Goal: Task Accomplishment & Management: Manage account settings

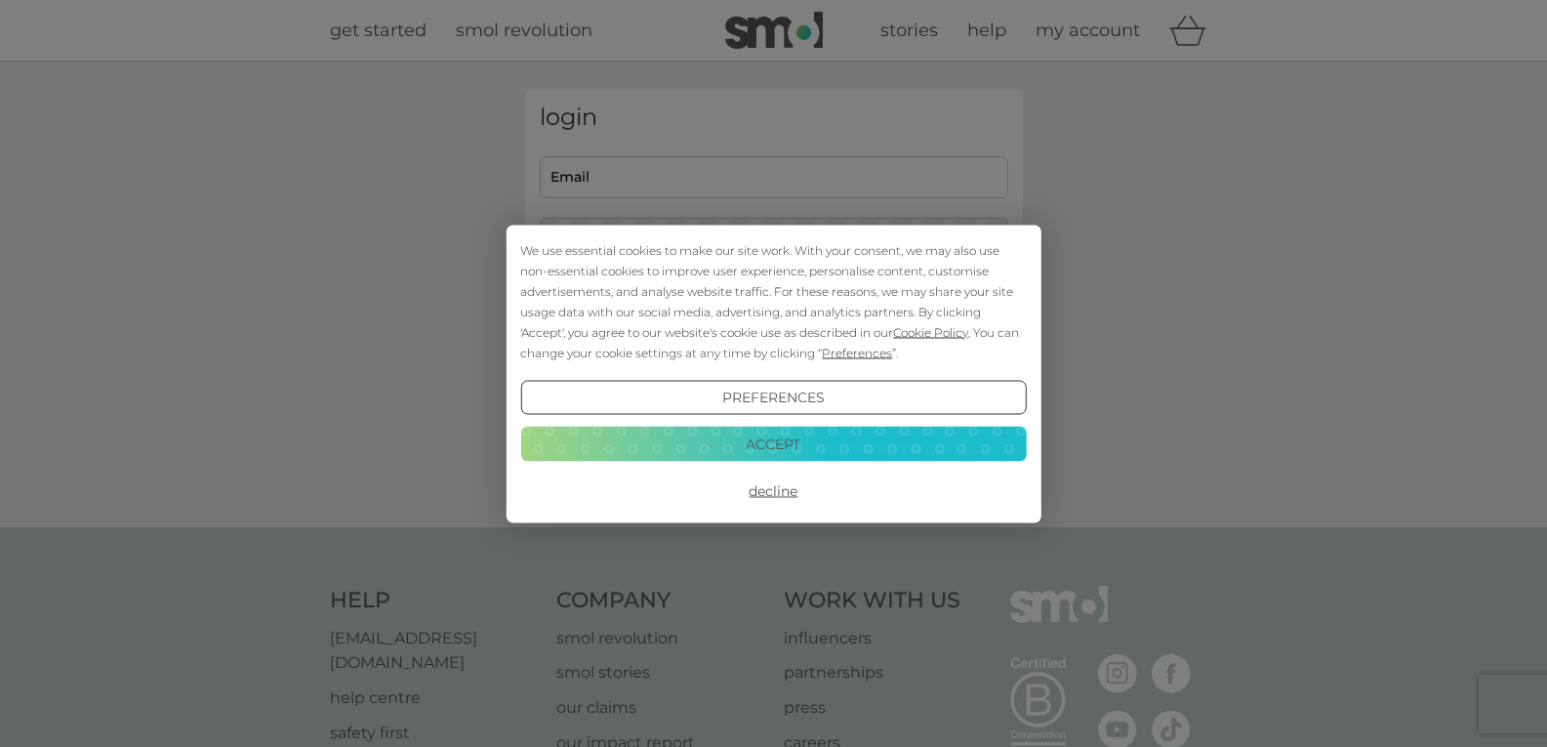
click at [783, 441] on button "Accept" at bounding box center [773, 443] width 506 height 35
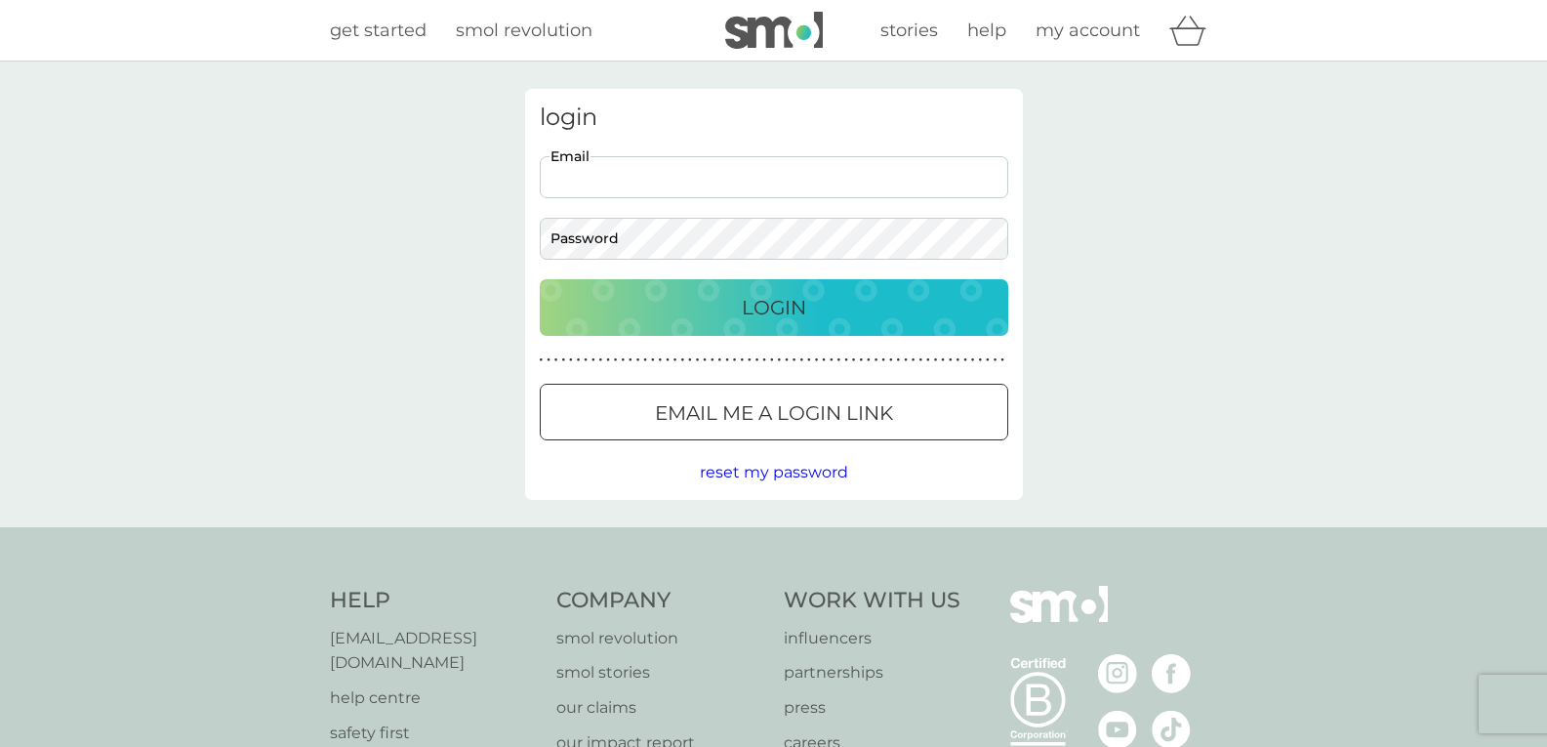
click at [609, 165] on input "Email" at bounding box center [774, 177] width 468 height 42
type input "chay_georgiasmum@yahoo.co.uk"
click at [540, 279] on button "Login" at bounding box center [774, 307] width 468 height 57
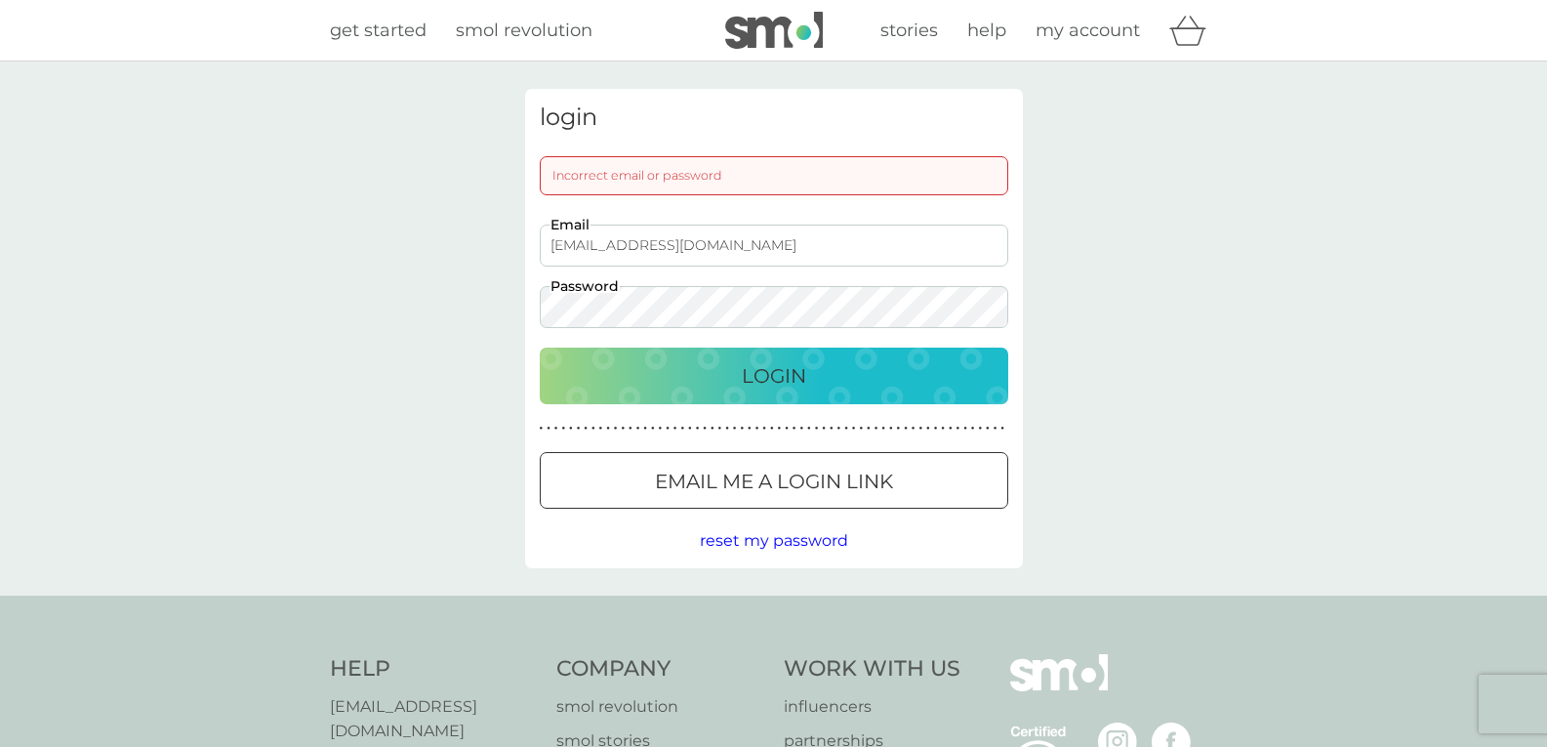
click at [698, 333] on div "login Incorrect email or password chay_georgiasmum@yahoo.co.uk Email Password L…" at bounding box center [774, 328] width 498 height 479
click at [317, 301] on div "login Incorrect email or password chay_georgiasmum@yahoo.co.uk Email Password L…" at bounding box center [773, 328] width 1547 height 534
click at [540, 347] on button "Login" at bounding box center [774, 375] width 468 height 57
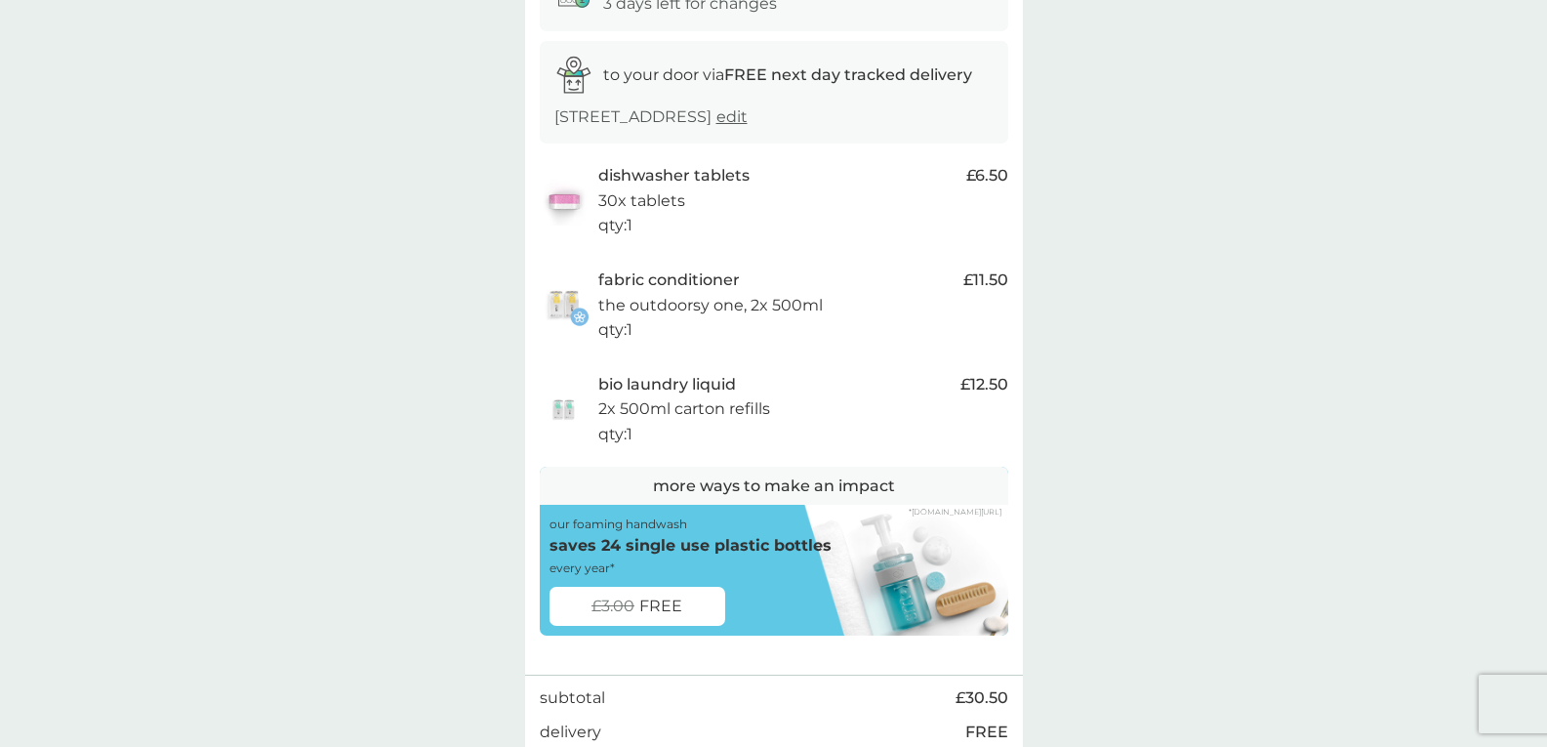
scroll to position [98, 0]
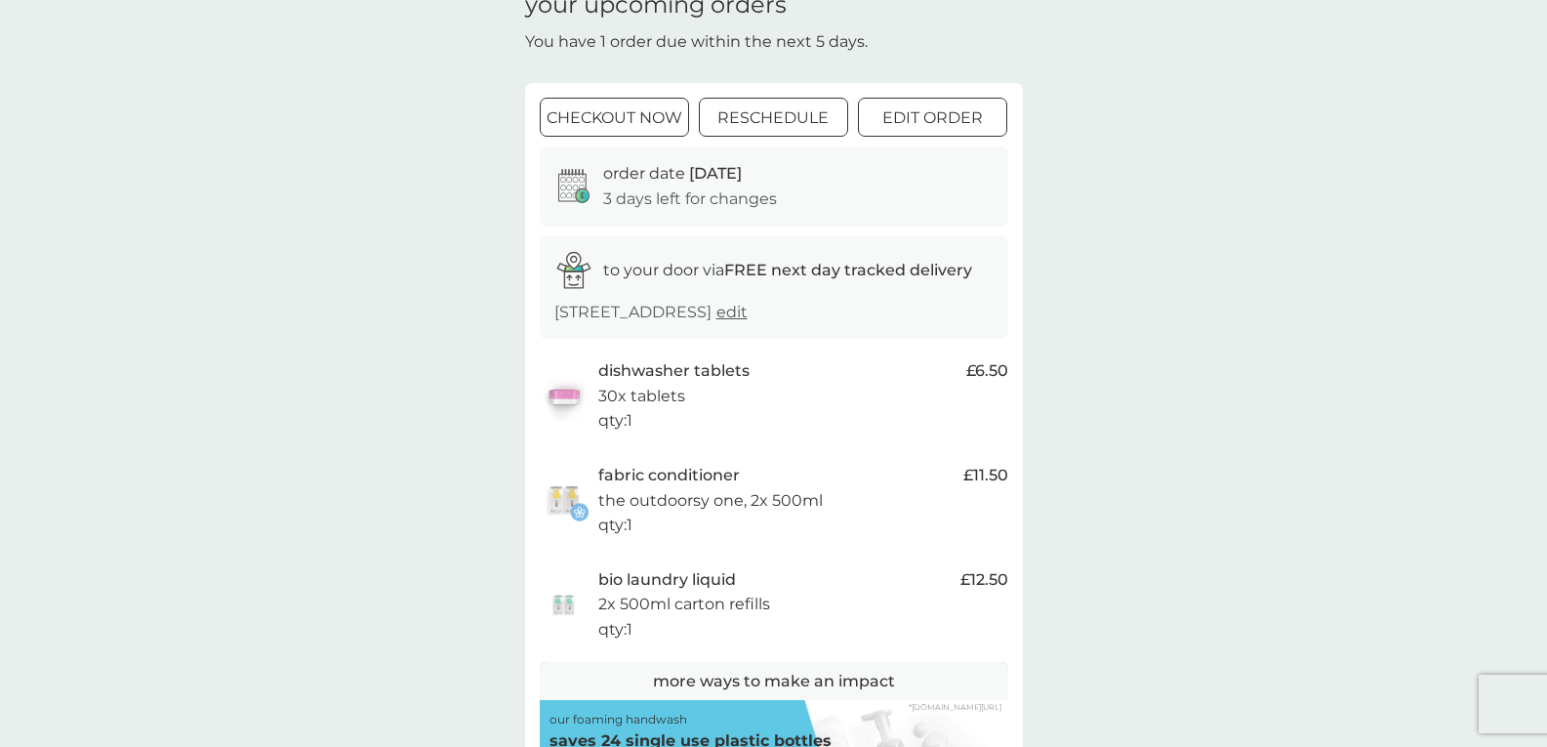
click at [956, 119] on div at bounding box center [933, 118] width 70 height 20
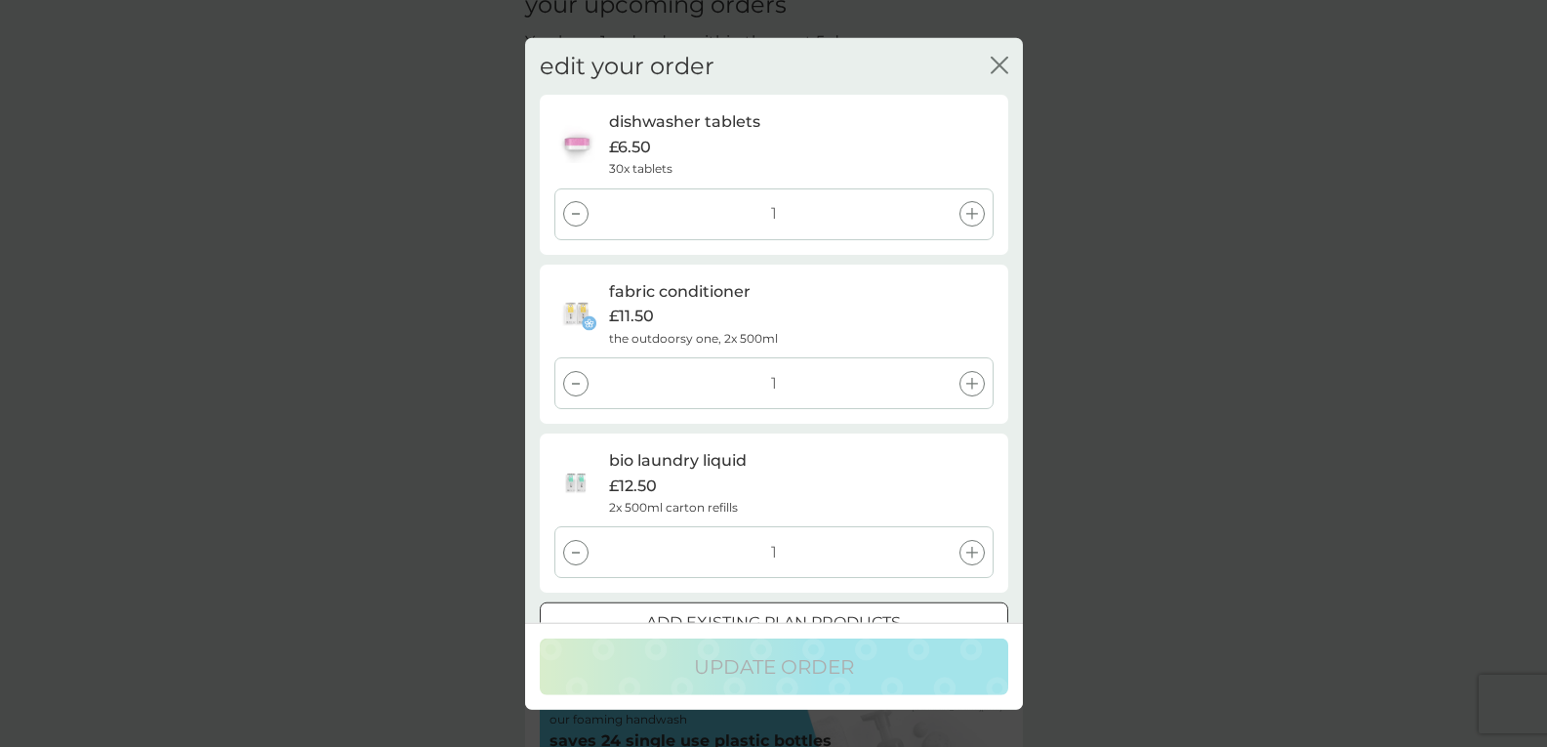
click at [587, 208] on div at bounding box center [575, 213] width 25 height 25
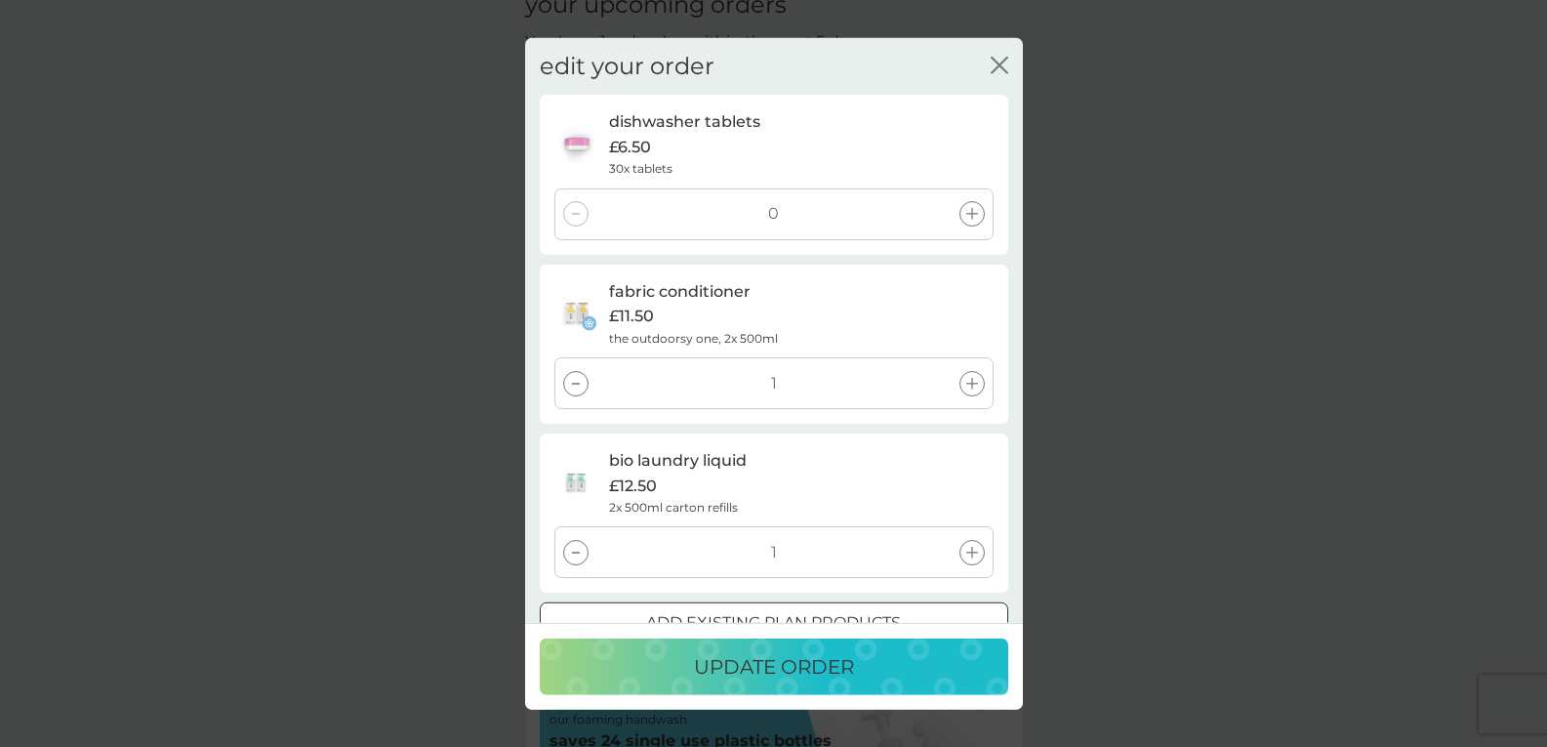
click at [571, 387] on div at bounding box center [575, 382] width 25 height 25
click at [574, 554] on div at bounding box center [575, 552] width 25 height 25
click at [788, 686] on button "update order" at bounding box center [774, 666] width 468 height 57
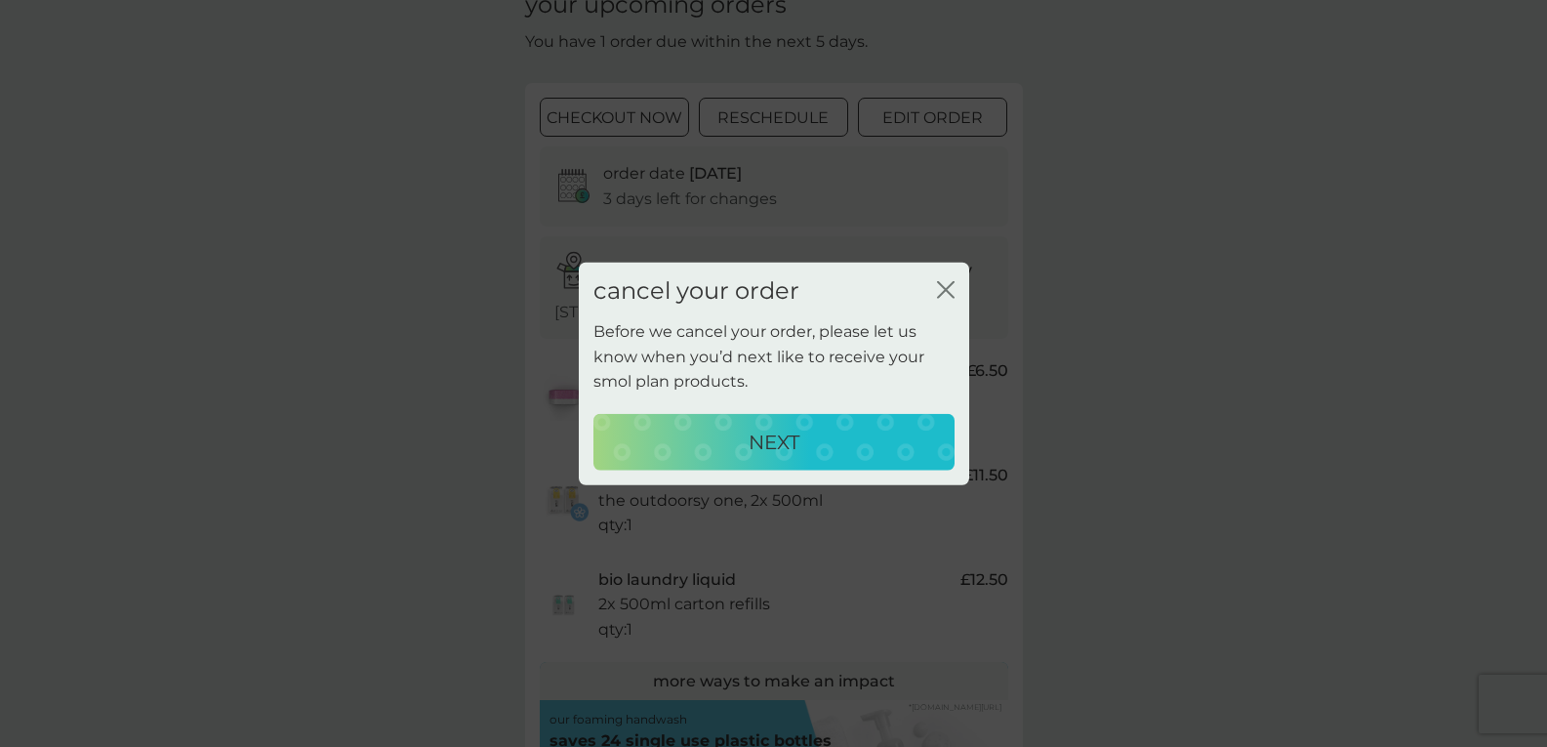
click at [776, 433] on p "NEXT" at bounding box center [774, 441] width 51 height 31
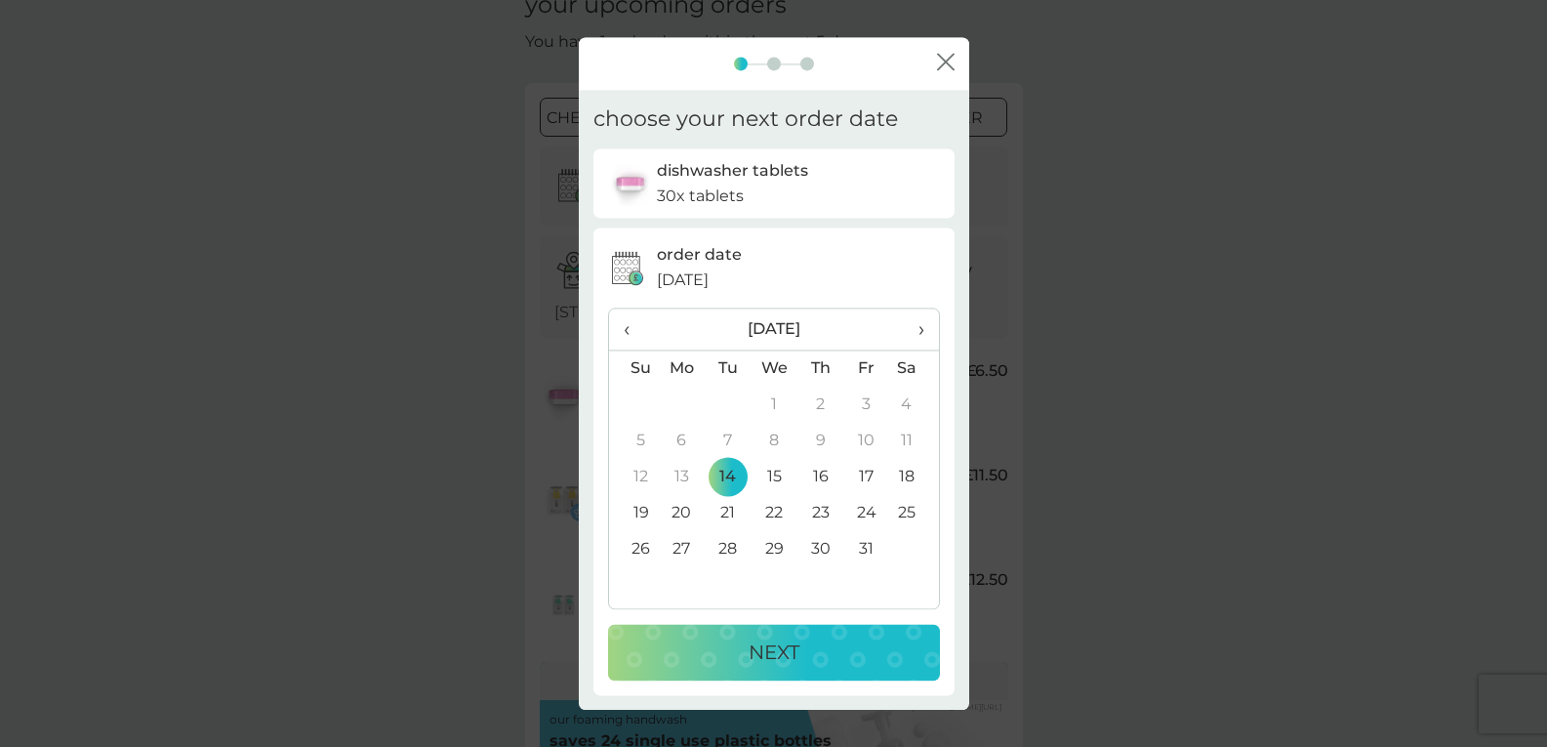
click at [922, 325] on span "›" at bounding box center [914, 328] width 20 height 41
click at [764, 547] on td "31" at bounding box center [773, 549] width 47 height 36
drag, startPoint x: 765, startPoint y: 654, endPoint x: 755, endPoint y: 650, distance: 10.5
click at [755, 650] on p "NEXT" at bounding box center [774, 651] width 51 height 31
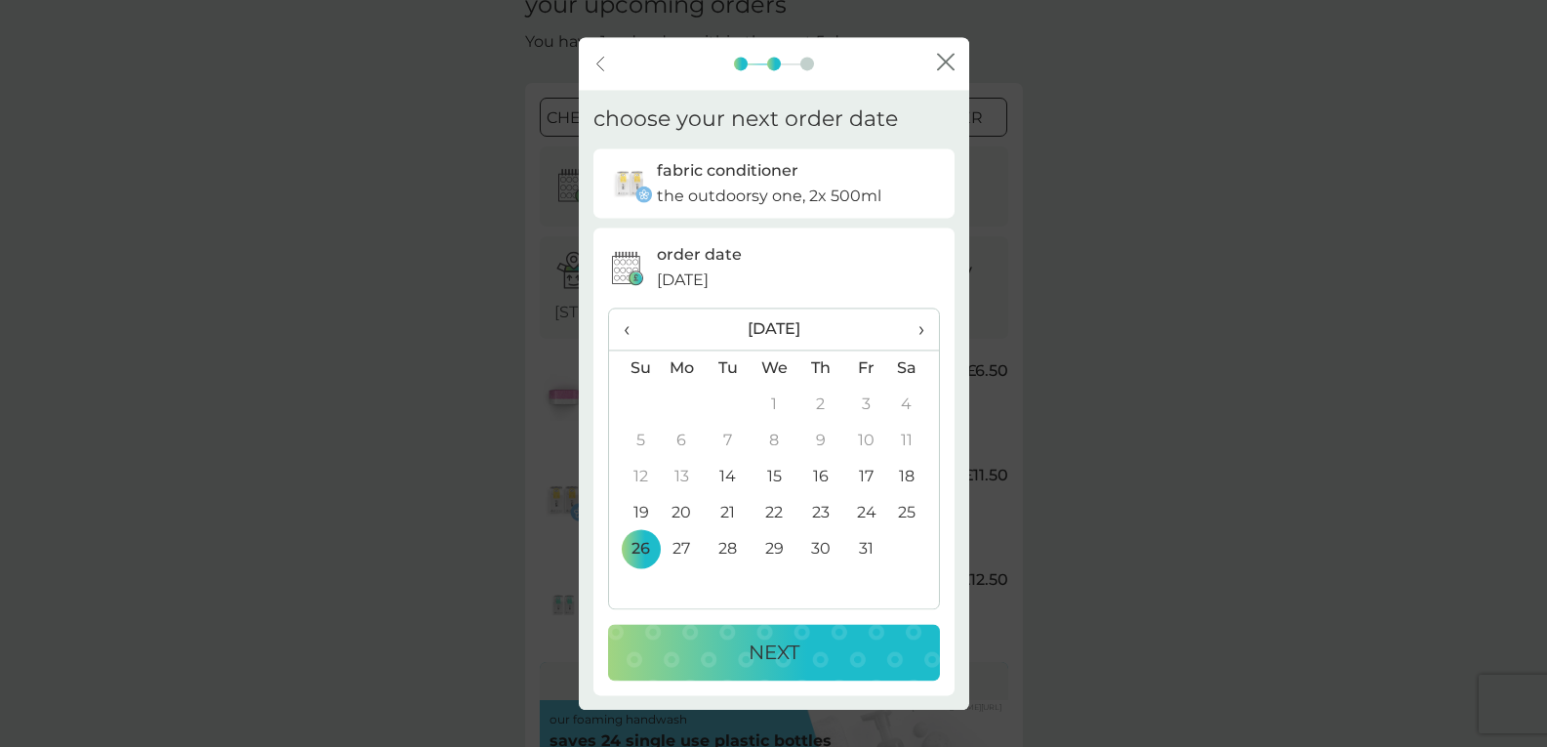
click at [760, 659] on p "NEXT" at bounding box center [774, 651] width 51 height 31
click at [923, 327] on span "›" at bounding box center [914, 328] width 20 height 41
click at [927, 328] on th "›" at bounding box center [913, 329] width 49 height 42
click at [797, 657] on p "NEXT" at bounding box center [774, 651] width 51 height 31
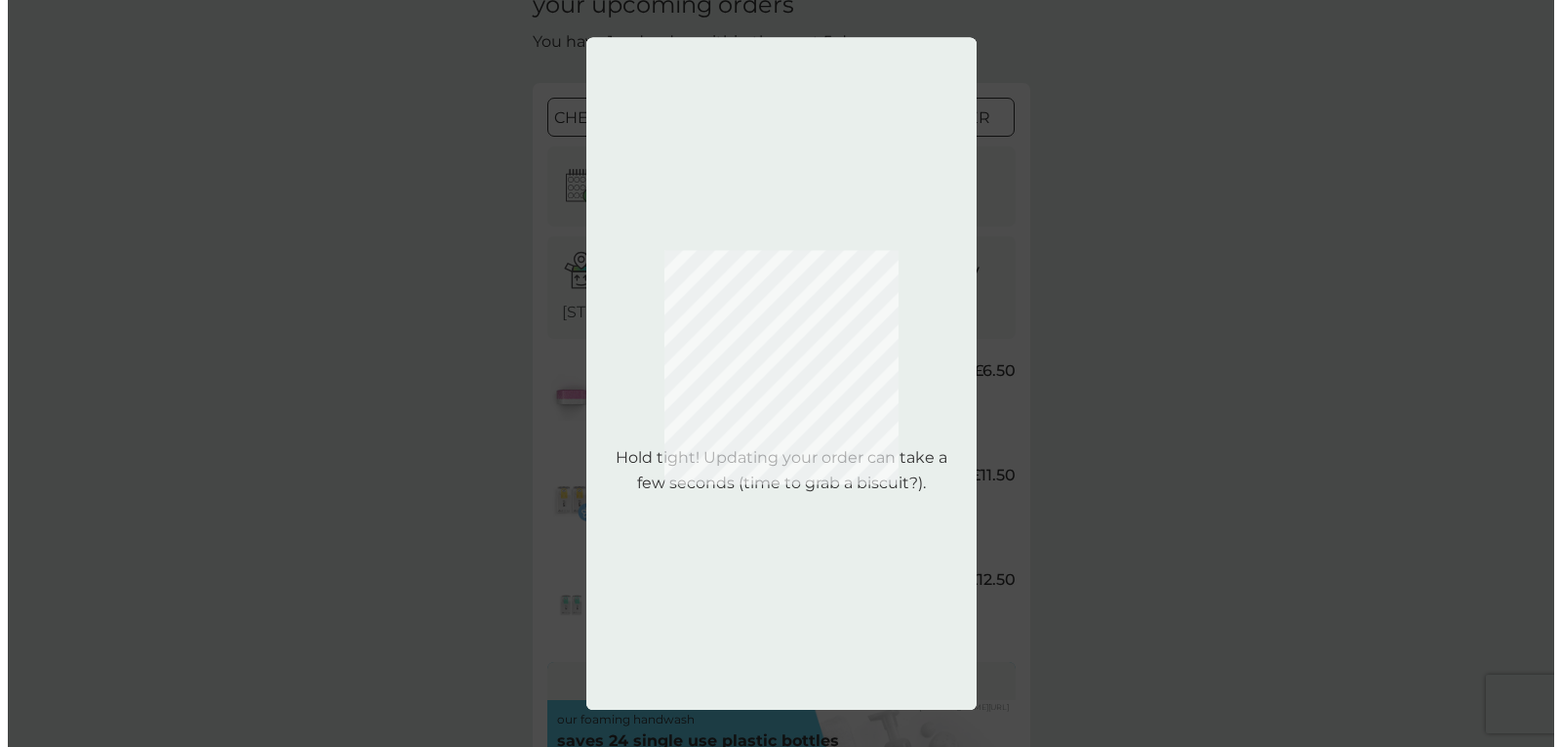
scroll to position [0, 0]
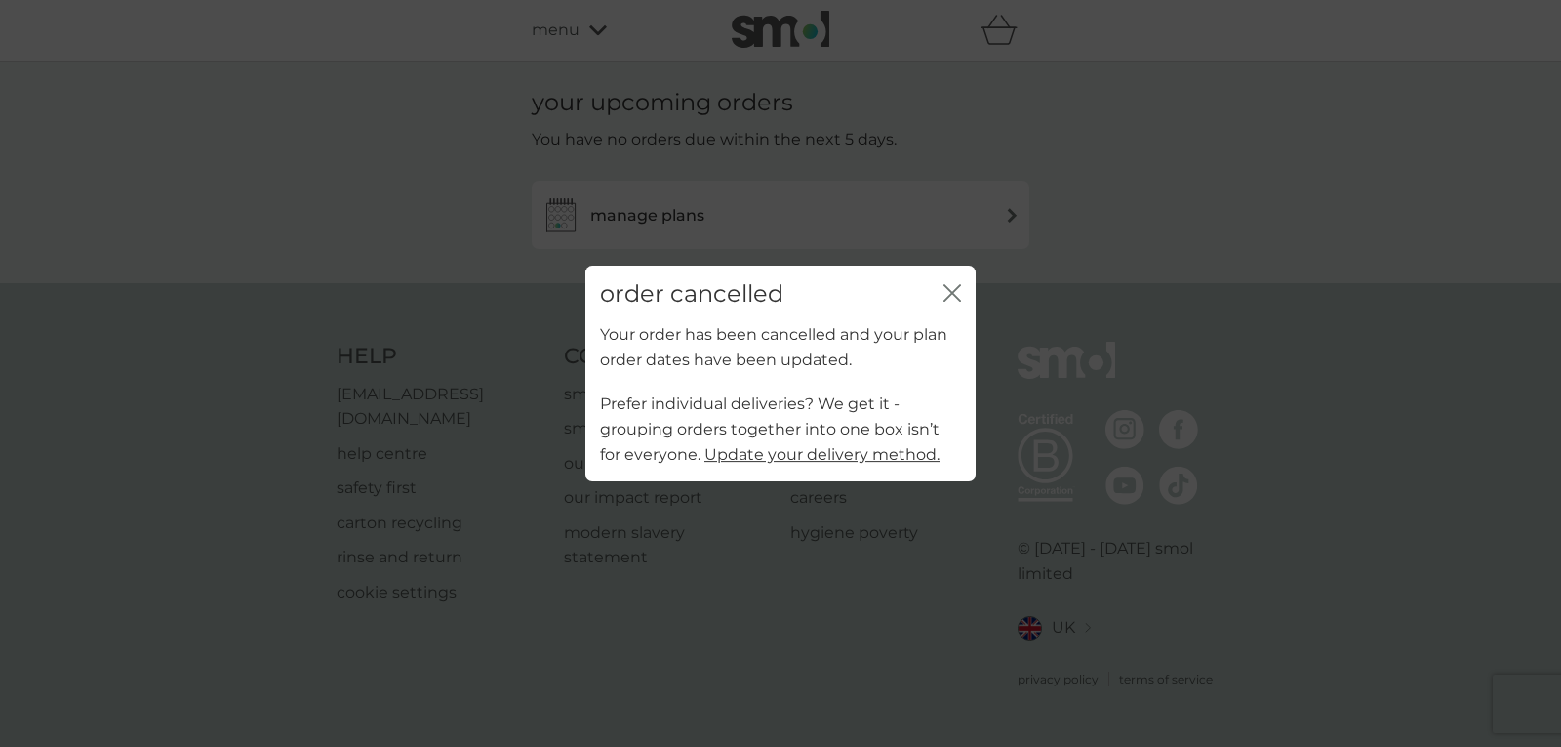
click at [956, 289] on icon "close" at bounding box center [956, 293] width 8 height 16
